Goal: Transaction & Acquisition: Purchase product/service

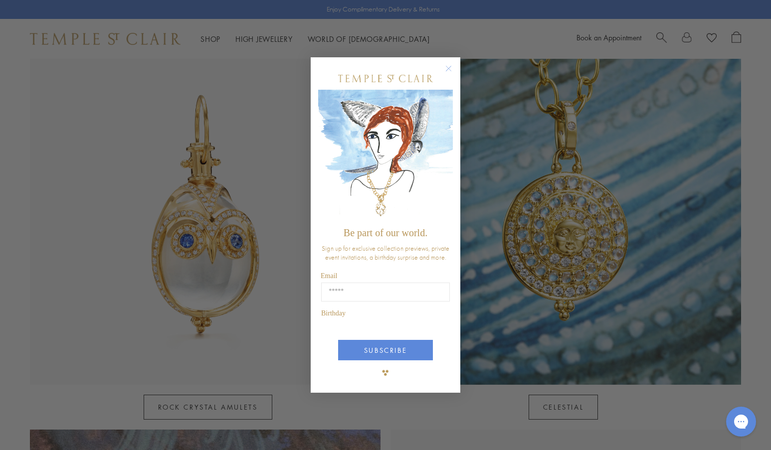
scroll to position [569, 0]
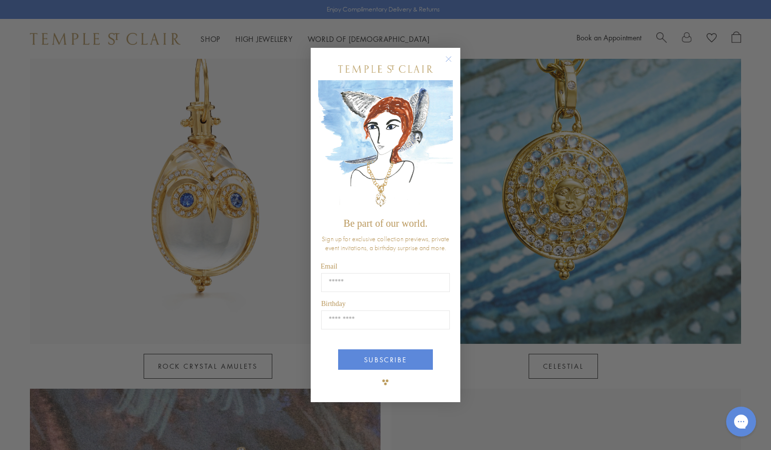
click at [449, 57] on circle "Close dialog" at bounding box center [449, 59] width 12 height 12
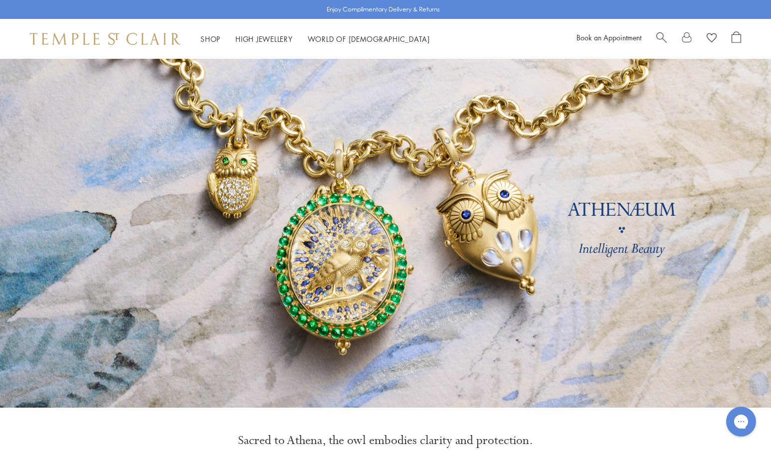
scroll to position [0, 0]
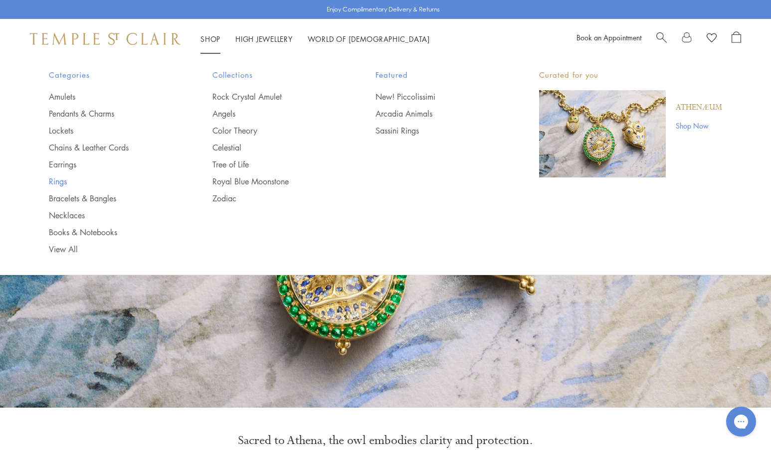
click at [59, 179] on link "Rings" at bounding box center [111, 181] width 124 height 11
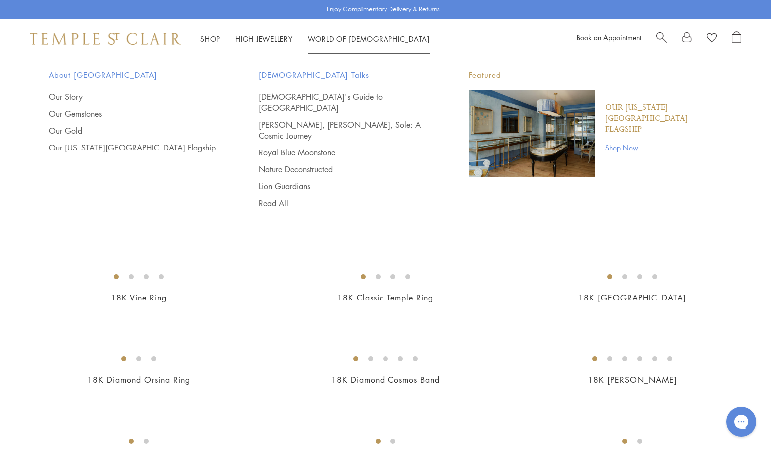
click at [557, 126] on img "Main navigation" at bounding box center [532, 133] width 127 height 87
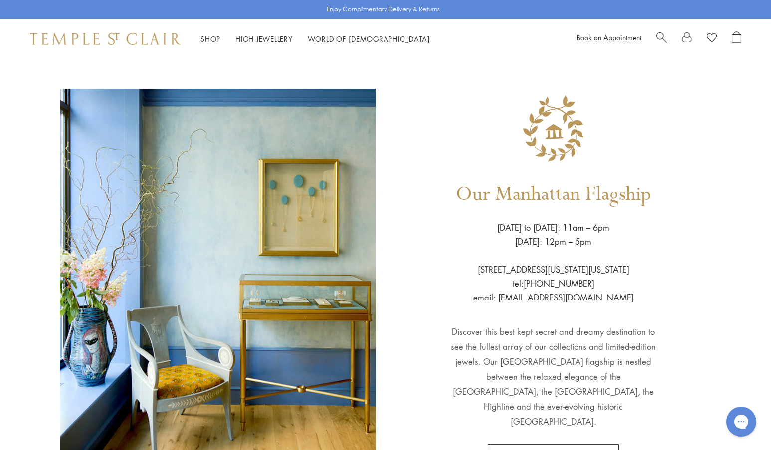
click at [114, 41] on img at bounding box center [105, 39] width 151 height 12
